Goal: Complete application form: Complete application form

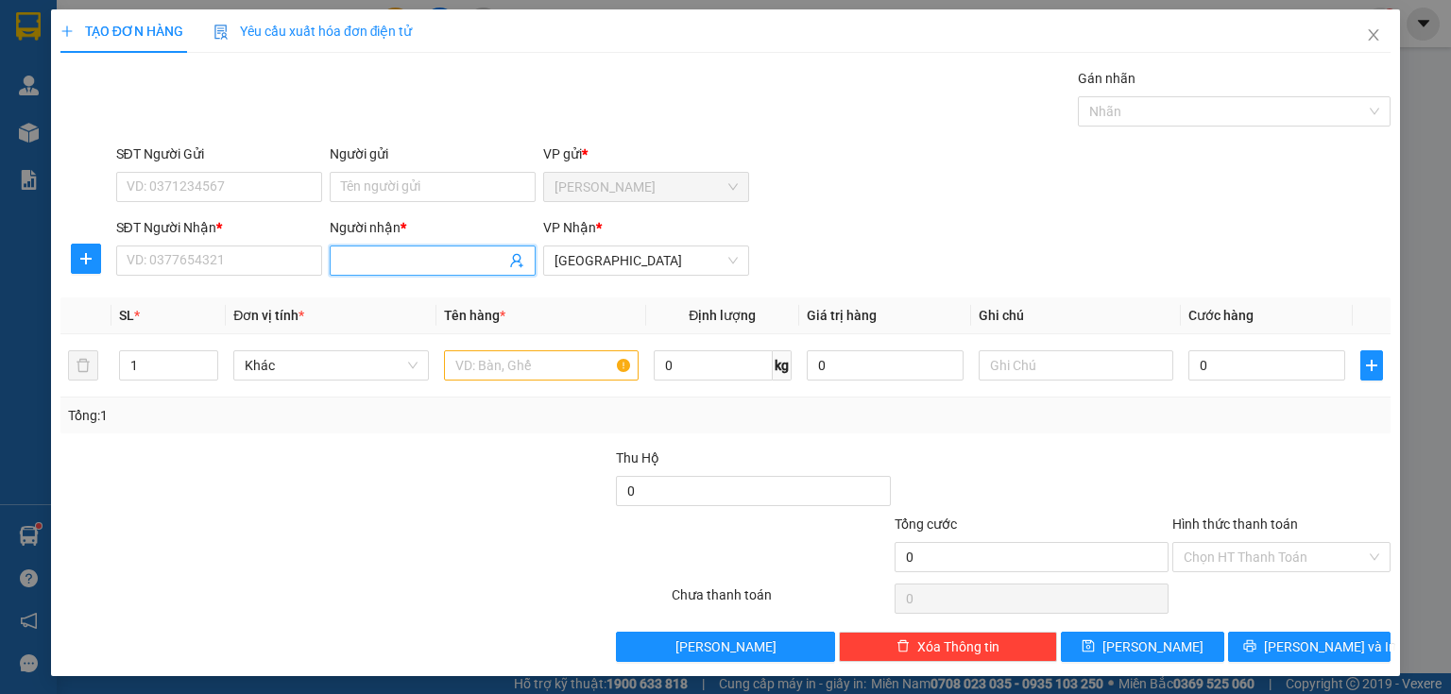
click at [357, 255] on input "Người nhận *" at bounding box center [423, 260] width 164 height 21
type input "YẾN PHONG"
click at [420, 300] on div "YẾN PHONG - 02837169037" at bounding box center [428, 297] width 181 height 21
type input "02837169037"
type input "YẾN PHONG"
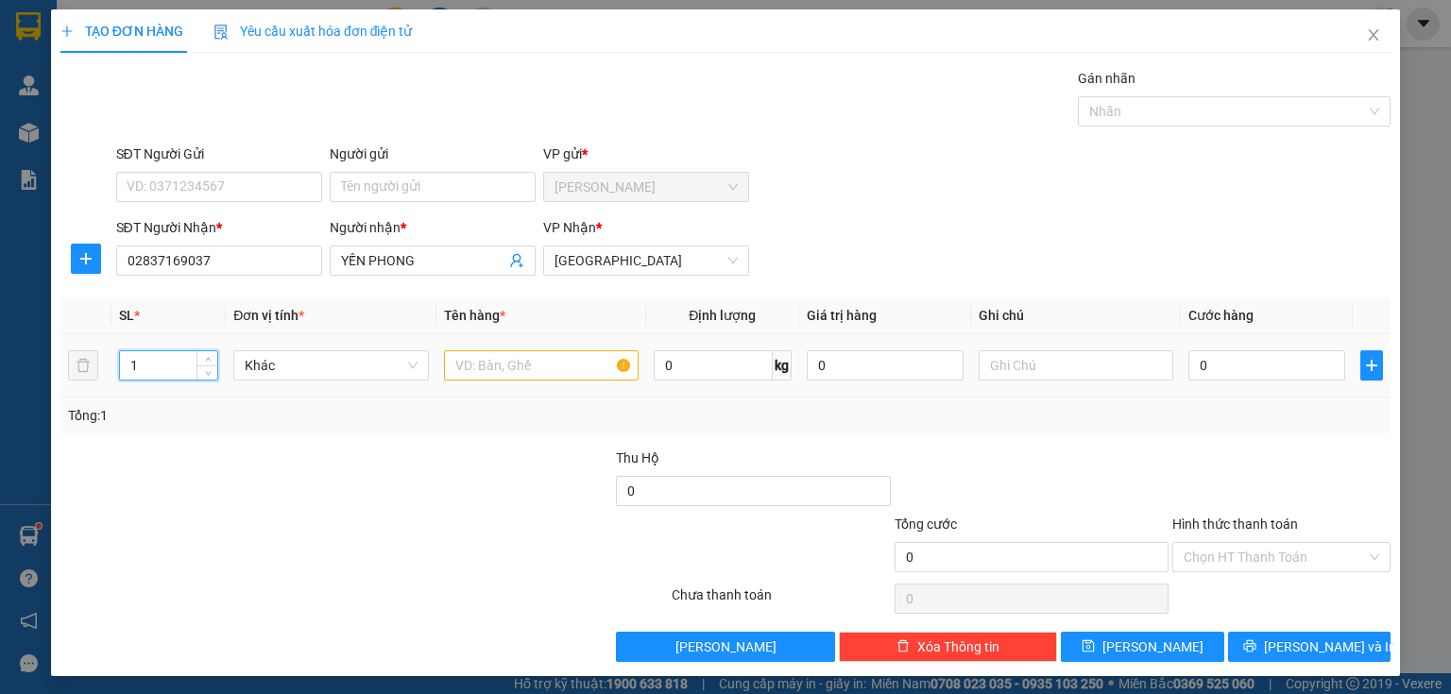
click at [168, 365] on input "1" at bounding box center [168, 365] width 97 height 28
type input "4"
click at [460, 375] on input "text" at bounding box center [541, 366] width 195 height 30
type input "4 BAO"
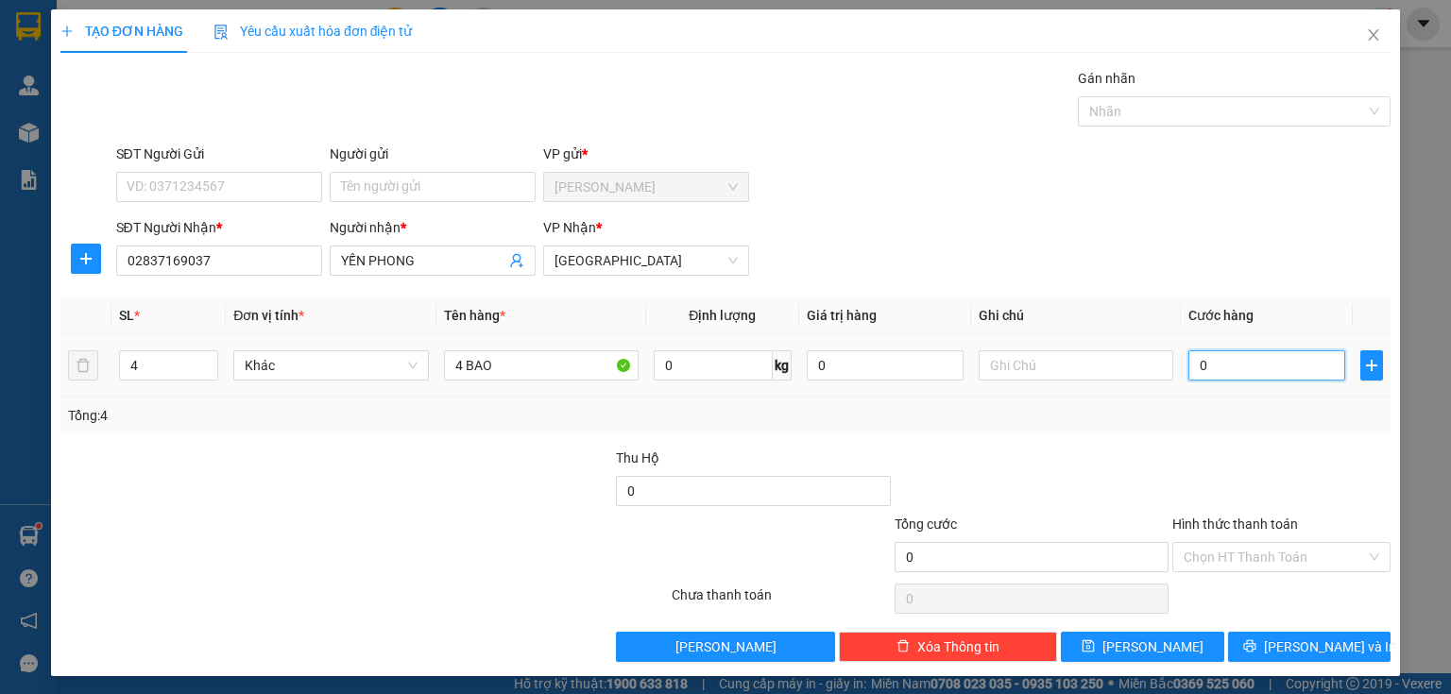
click at [1202, 369] on input "0" at bounding box center [1267, 366] width 157 height 30
type input "1"
type input "12"
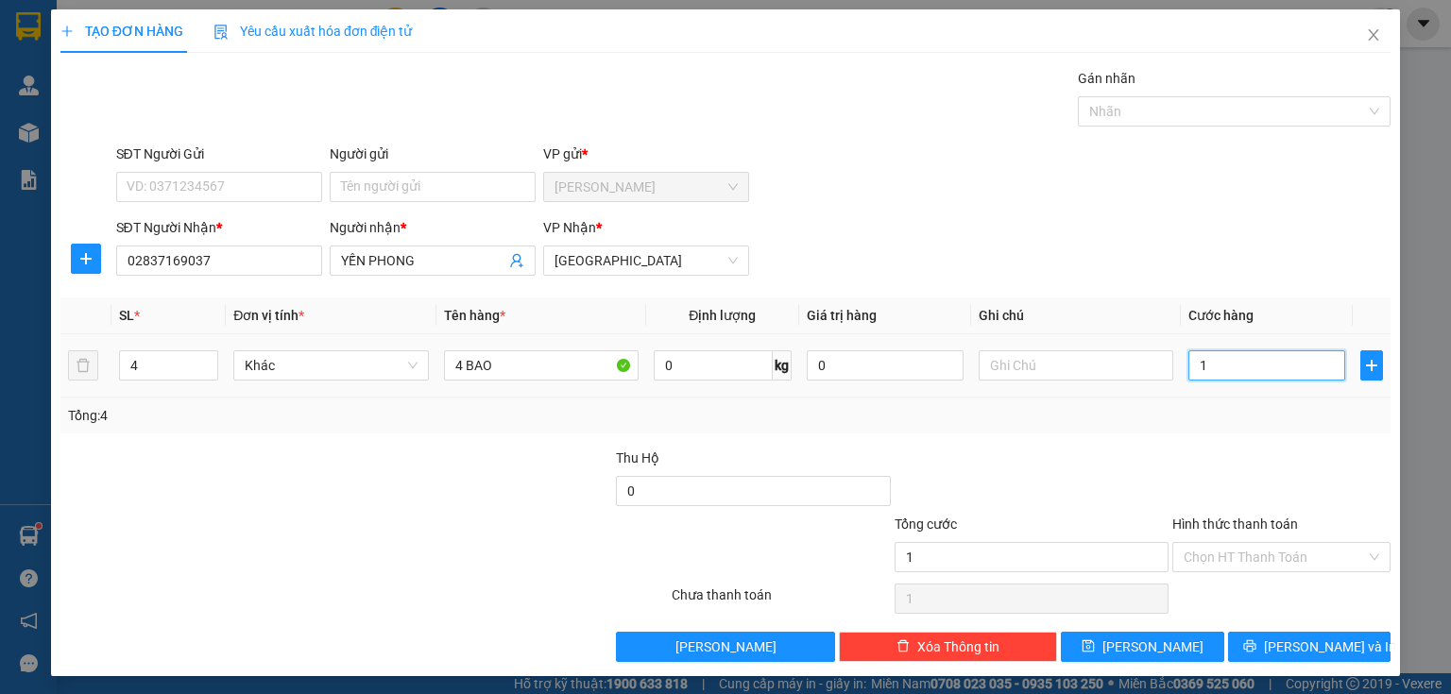
type input "12"
type input "120"
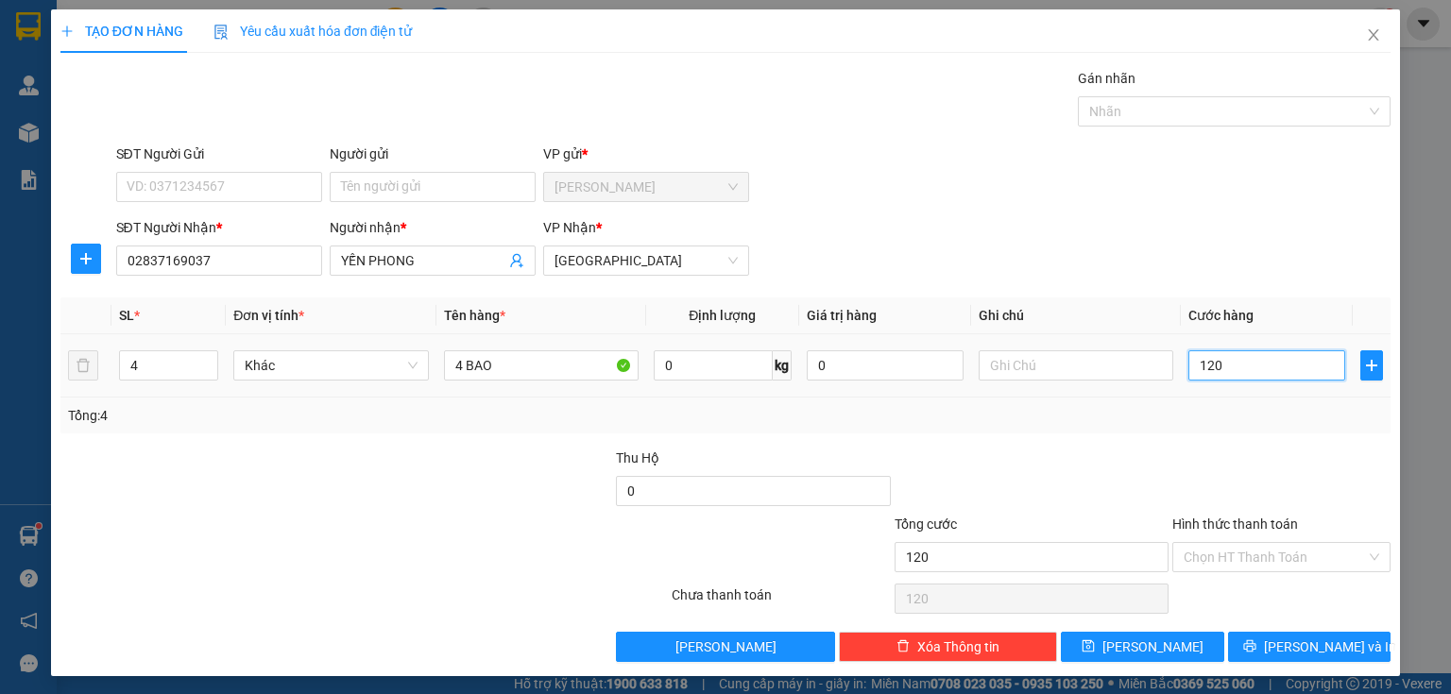
type input "1.200"
type input "12.000"
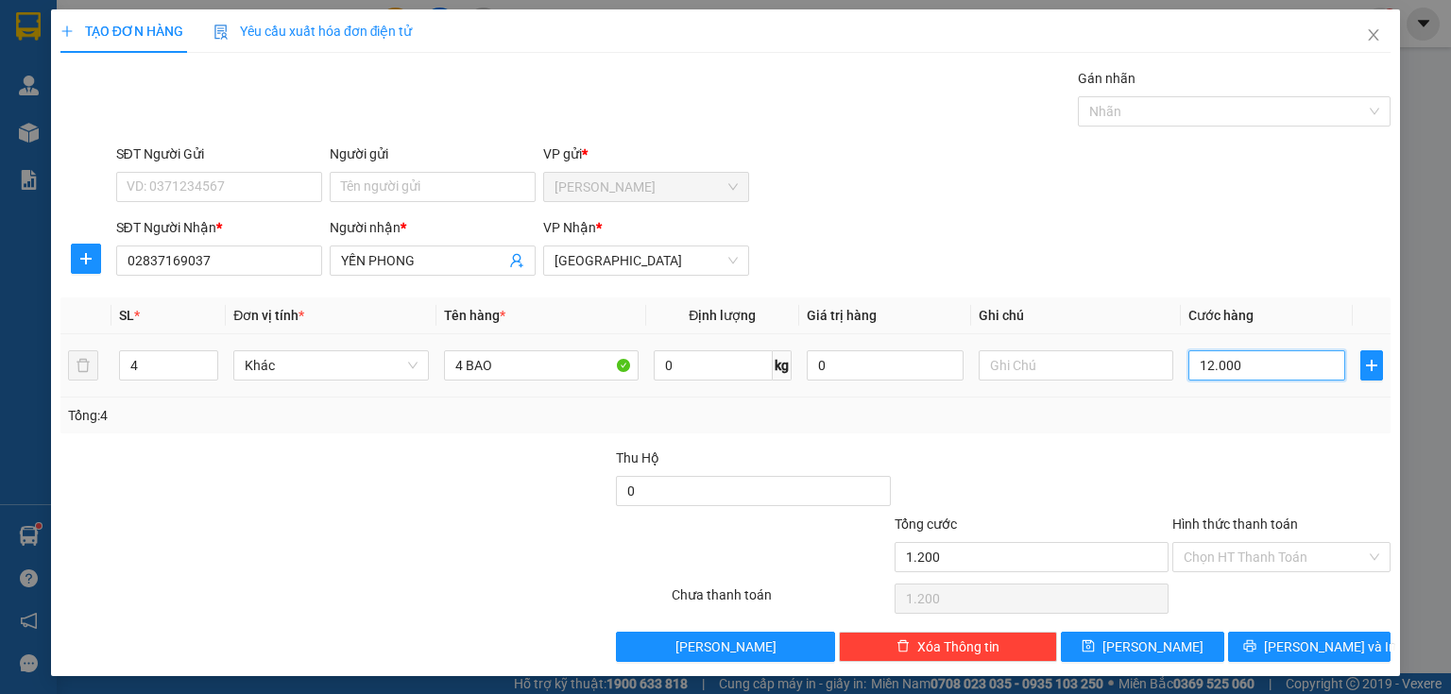
type input "12.000"
type input "120.000"
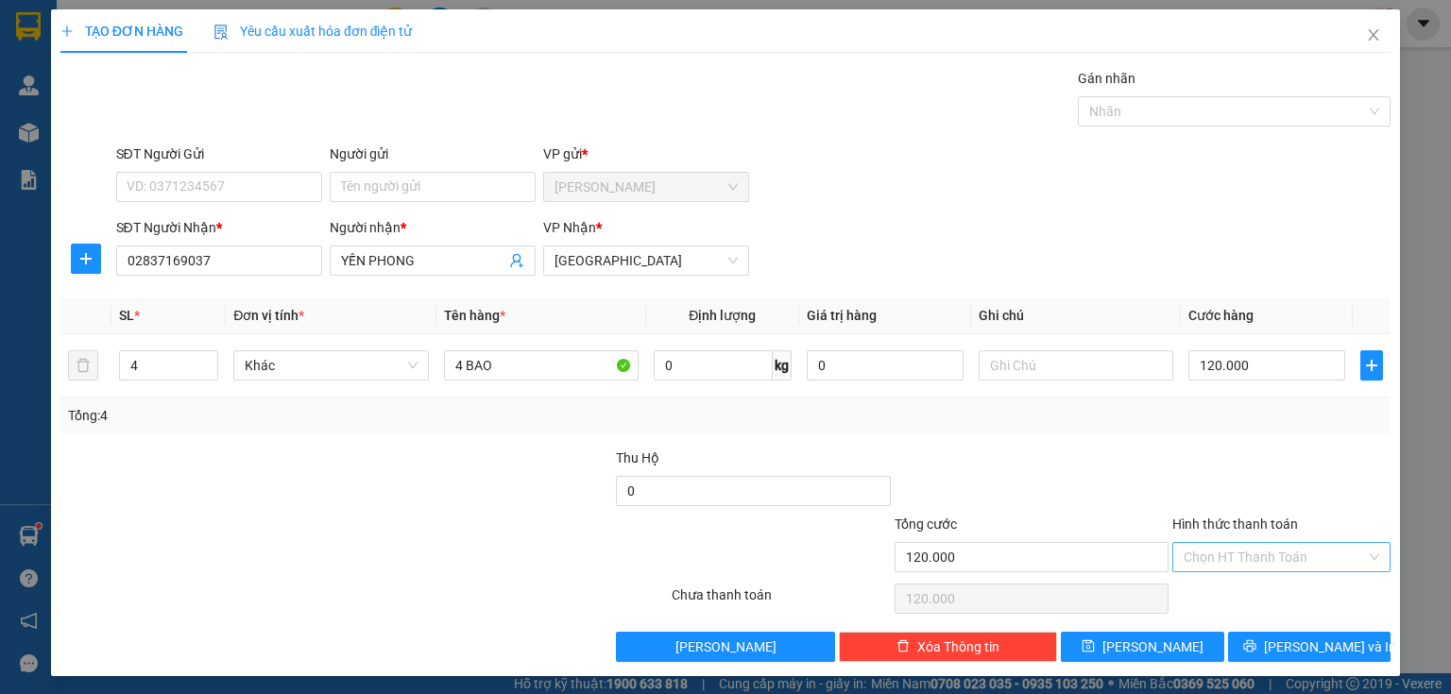
click at [1194, 557] on input "Hình thức thanh toán" at bounding box center [1275, 557] width 182 height 28
click at [1191, 590] on div "Tại văn phòng" at bounding box center [1271, 593] width 195 height 21
type input "0"
click at [1136, 650] on span "[PERSON_NAME]" at bounding box center [1153, 647] width 101 height 21
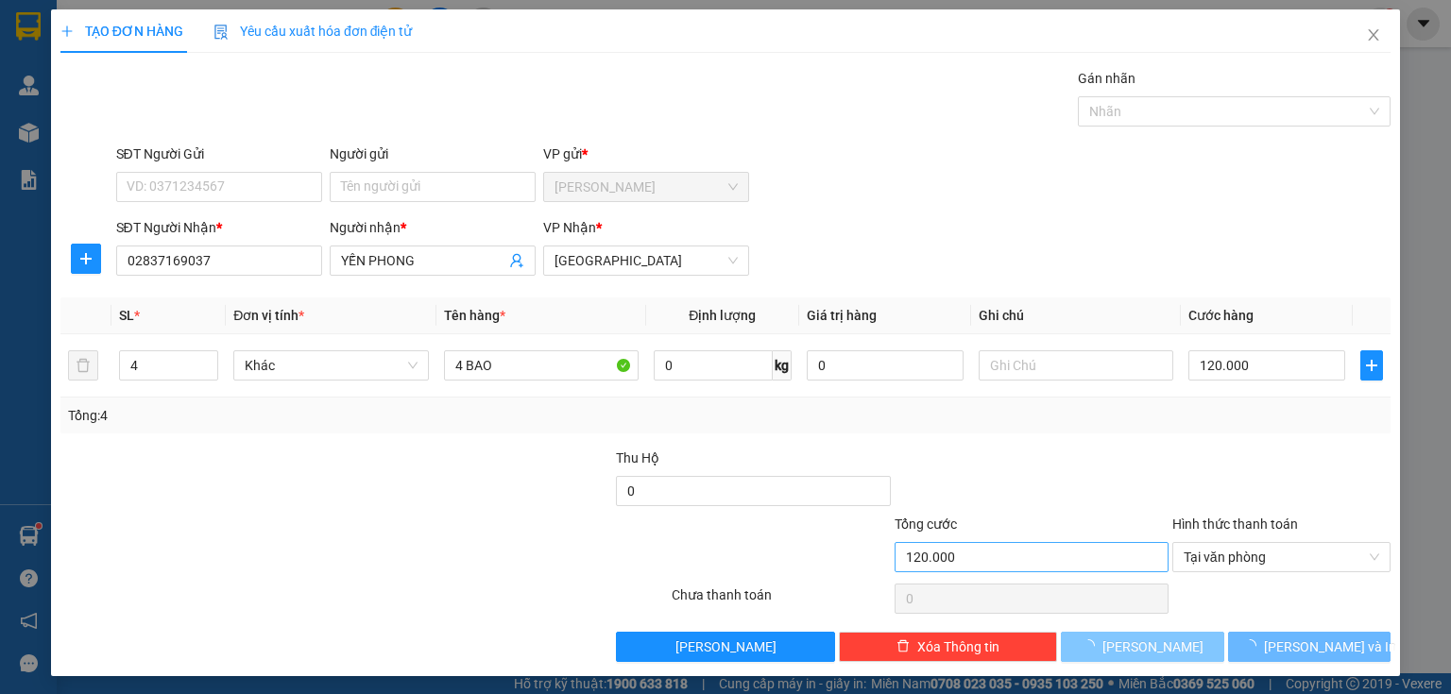
type input "1"
type input "0"
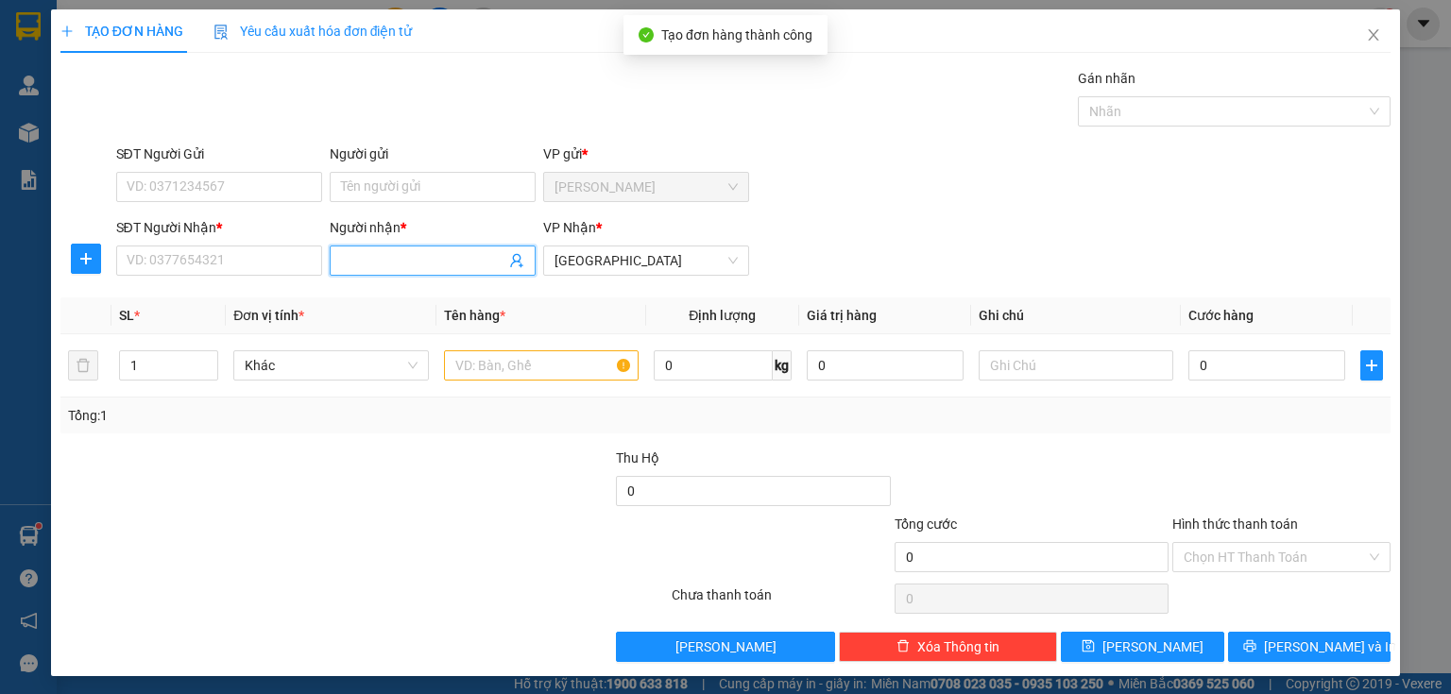
click at [370, 257] on input "Người nhận *" at bounding box center [423, 260] width 164 height 21
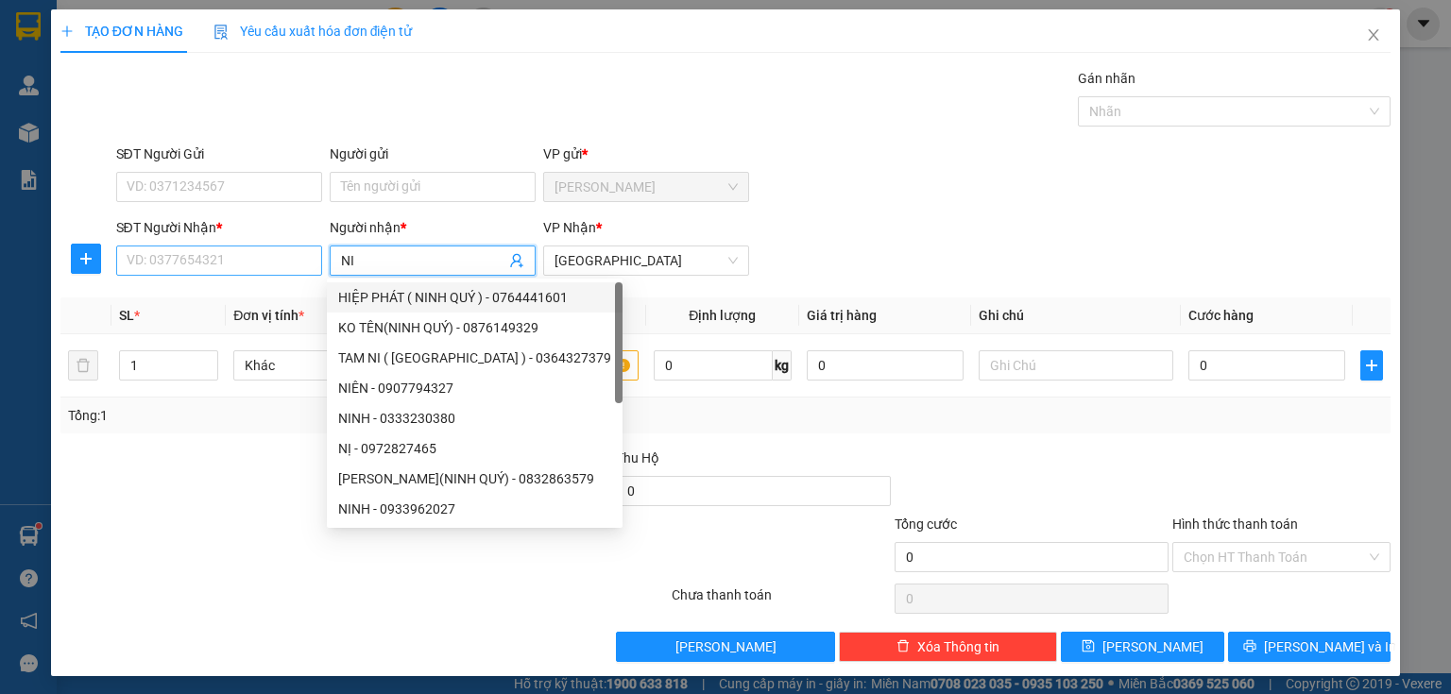
type input "NI"
click at [228, 265] on input "SĐT Người Nhận *" at bounding box center [219, 261] width 206 height 30
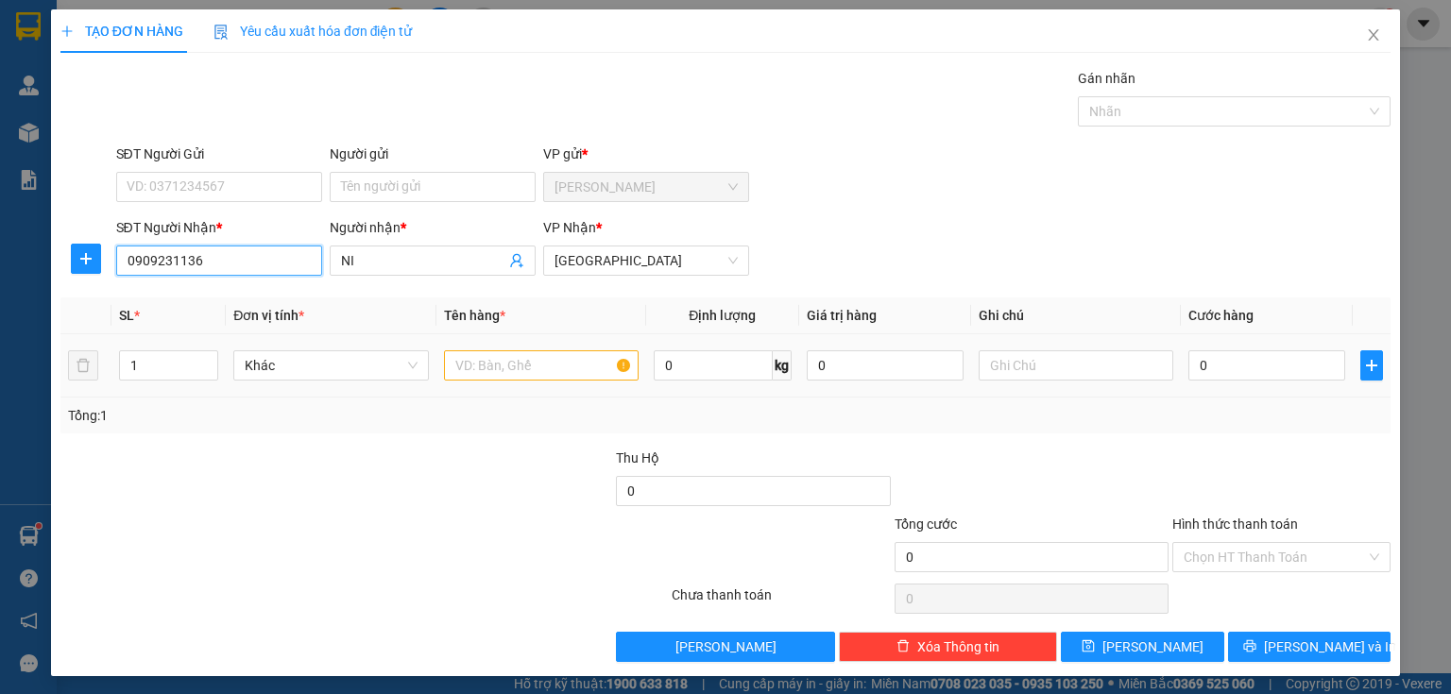
type input "0909231136"
click at [454, 363] on input "text" at bounding box center [541, 366] width 195 height 30
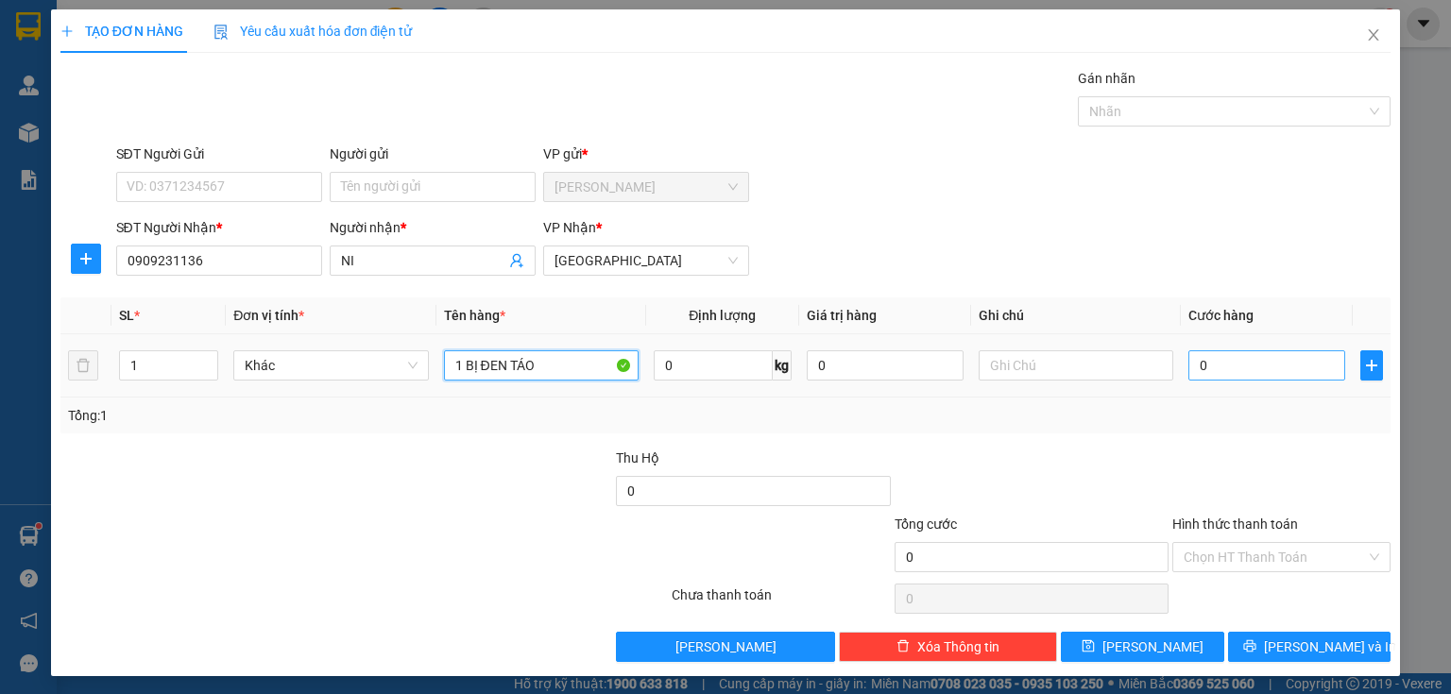
type input "1 BỊ ĐEN TÁO"
click at [1211, 368] on input "0" at bounding box center [1267, 366] width 157 height 30
type input "5"
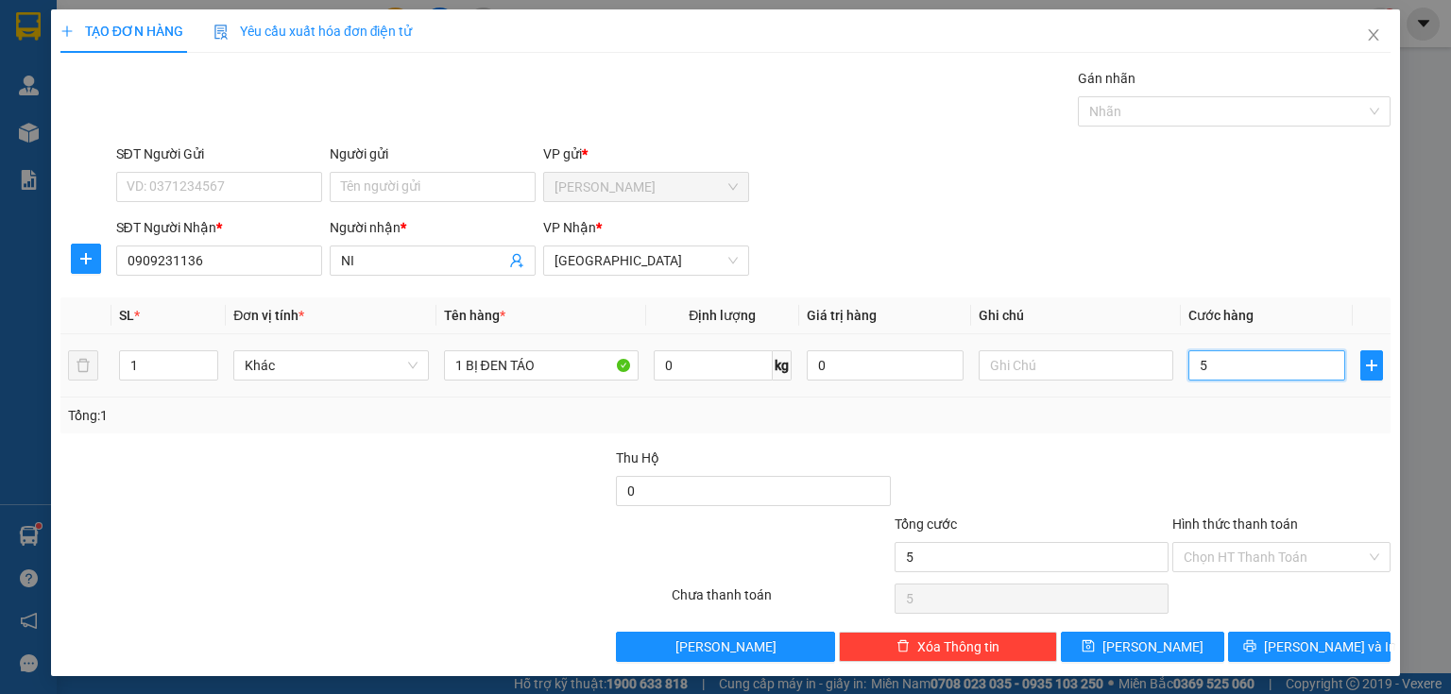
type input "50"
type input "500"
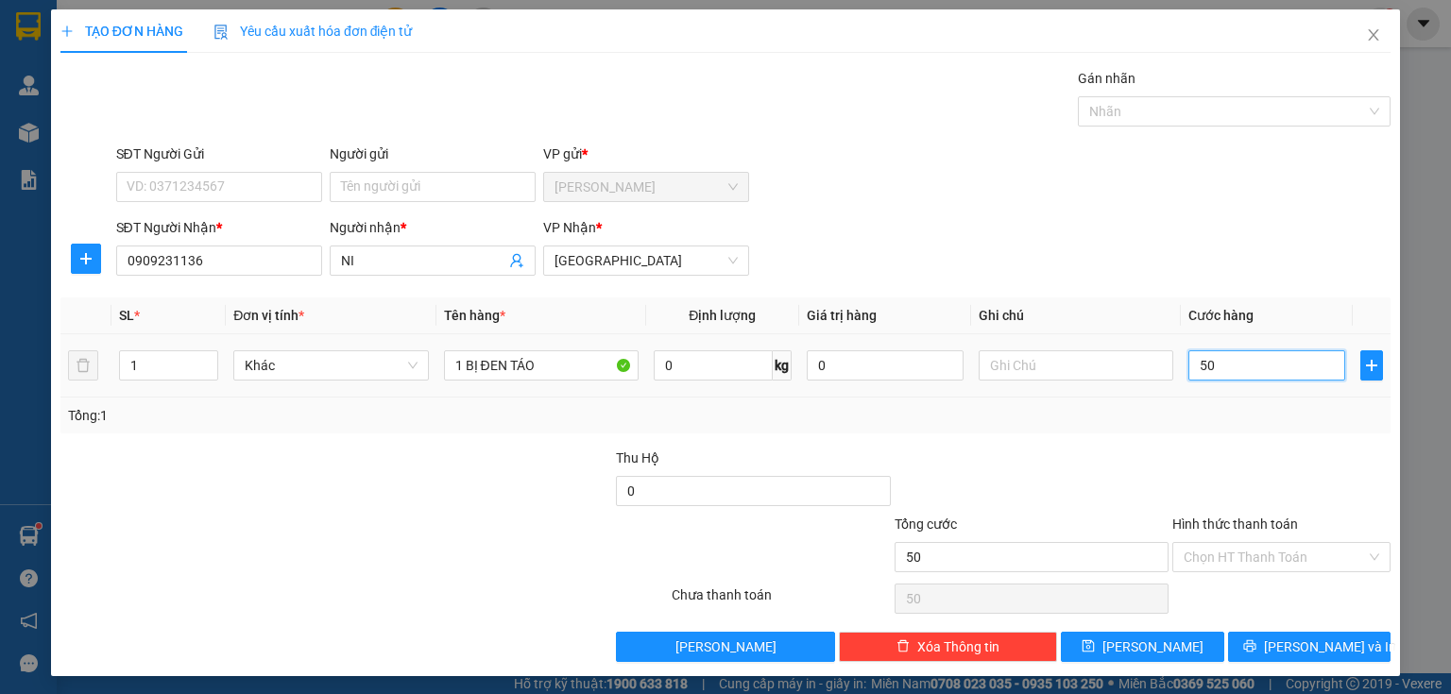
type input "500"
type input "5.000"
type input "50.000"
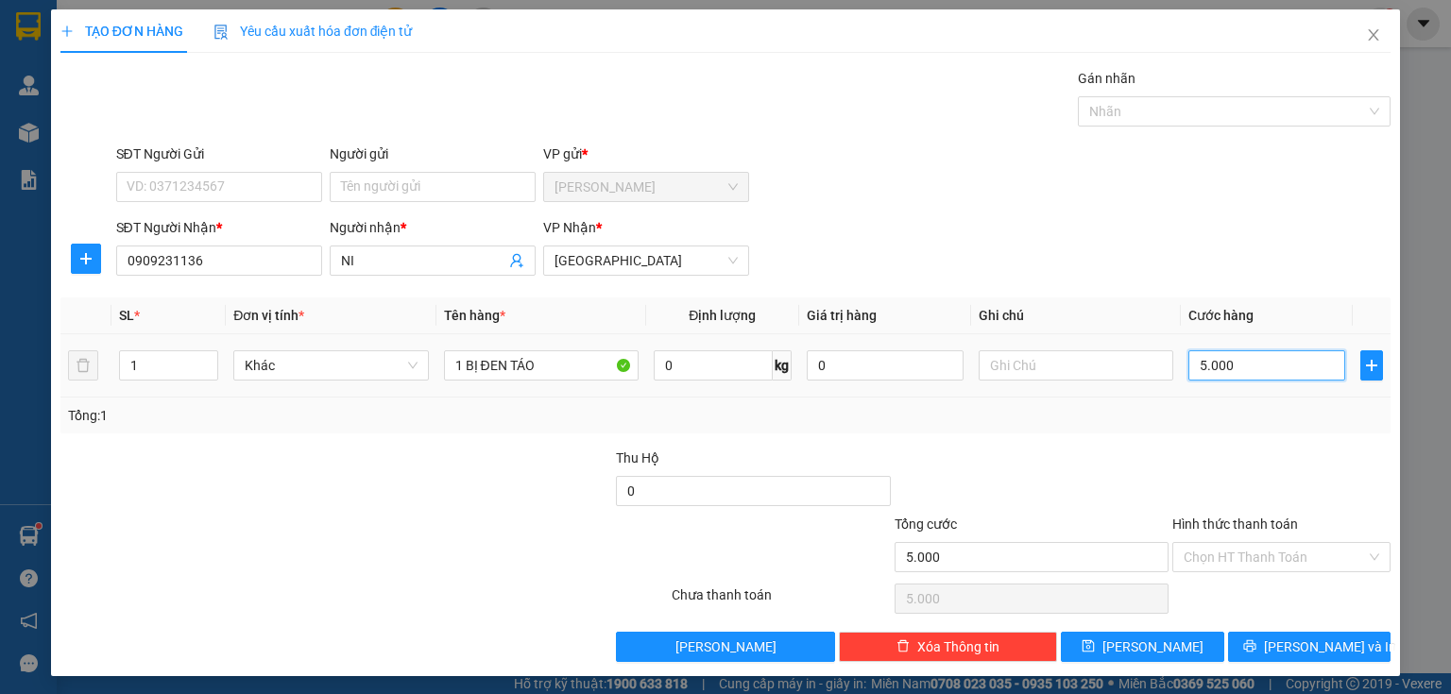
type input "50.000"
click at [1202, 556] on input "Hình thức thanh toán" at bounding box center [1275, 557] width 182 height 28
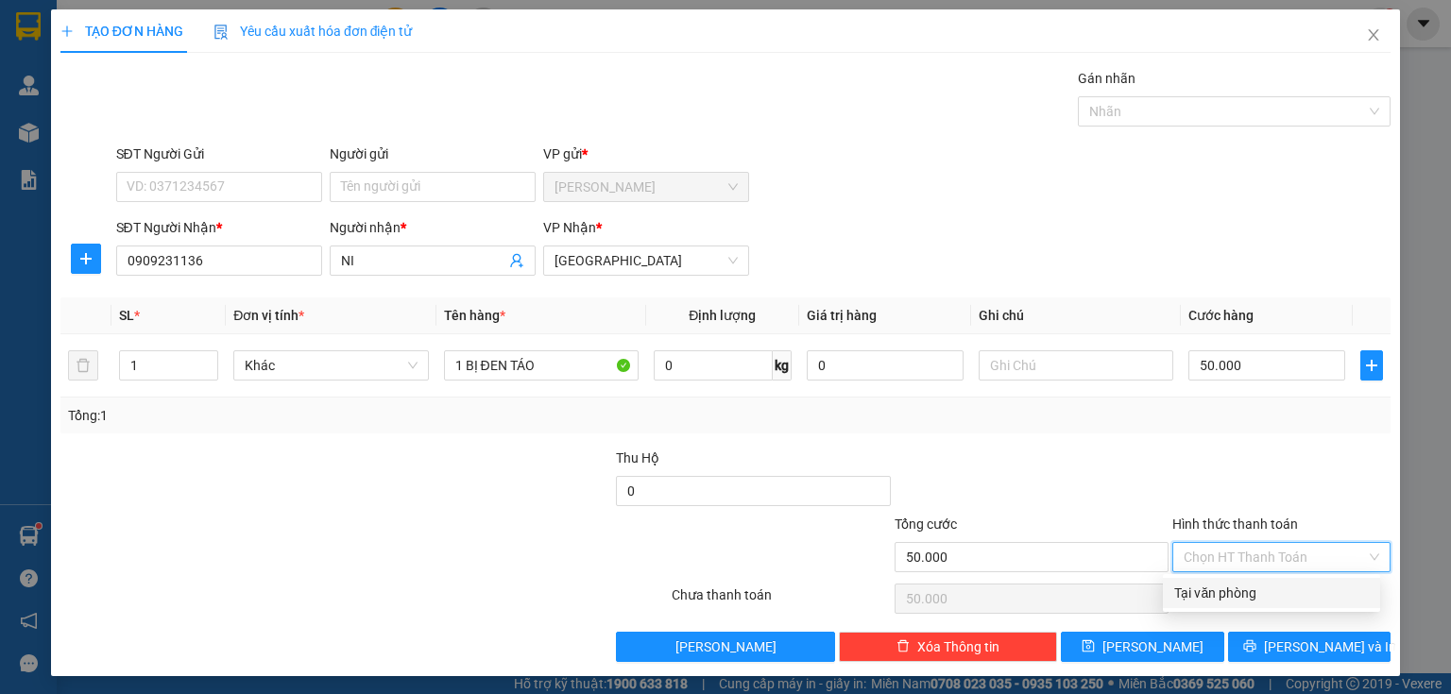
click at [1206, 591] on div "Tại văn phòng" at bounding box center [1271, 593] width 195 height 21
type input "0"
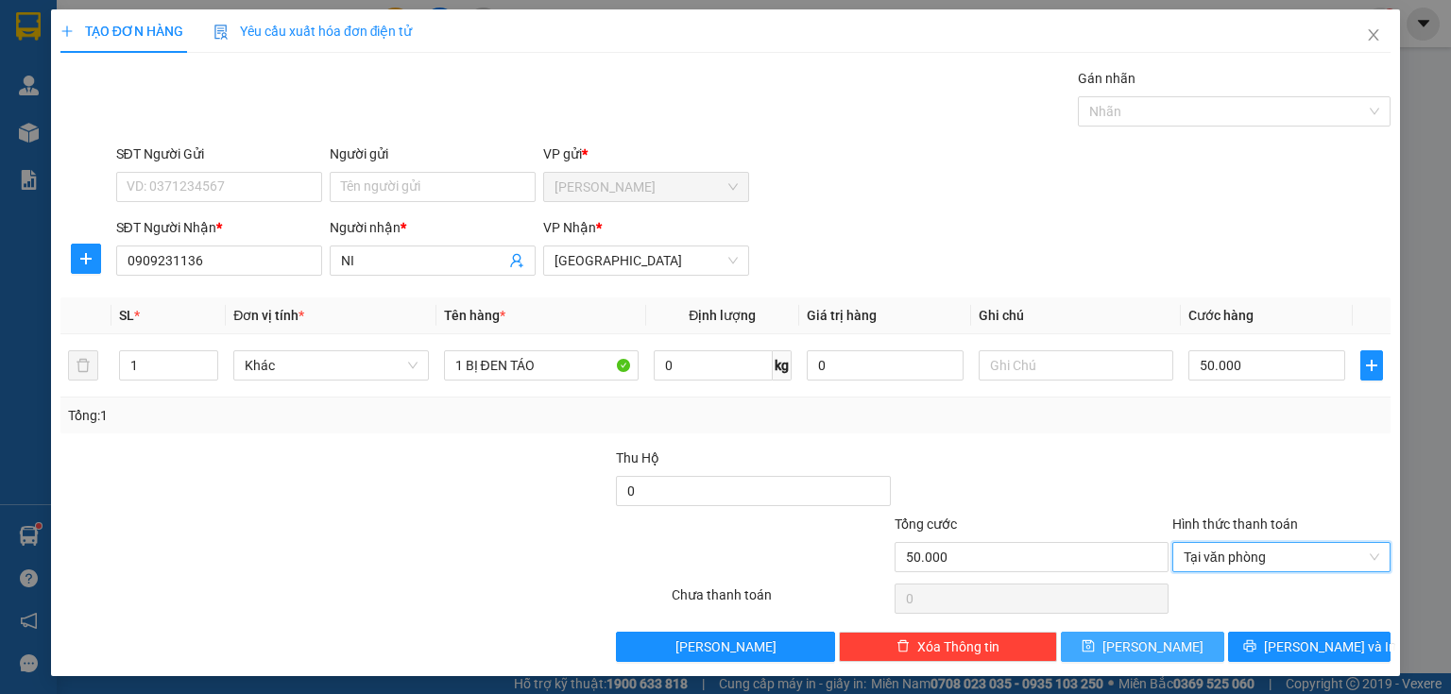
click at [1144, 639] on span "[PERSON_NAME]" at bounding box center [1153, 647] width 101 height 21
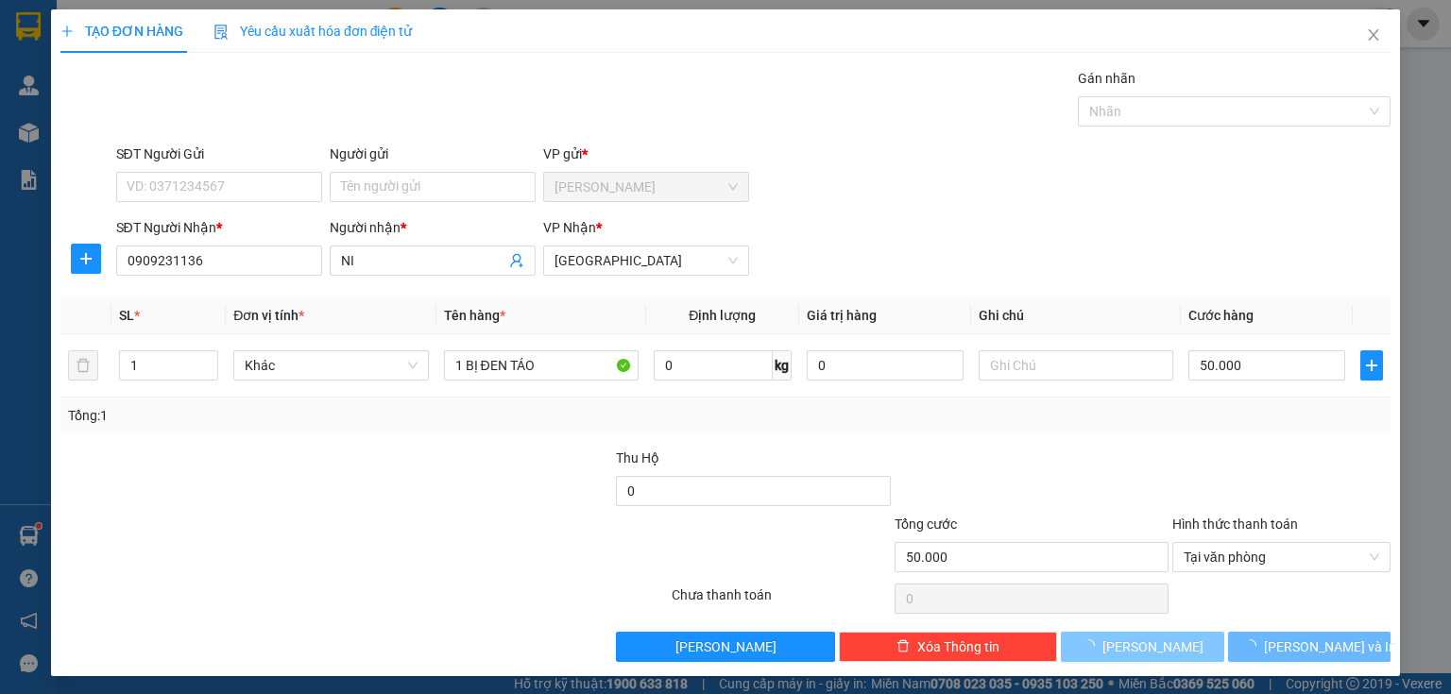
type input "0"
